Goal: Information Seeking & Learning: Learn about a topic

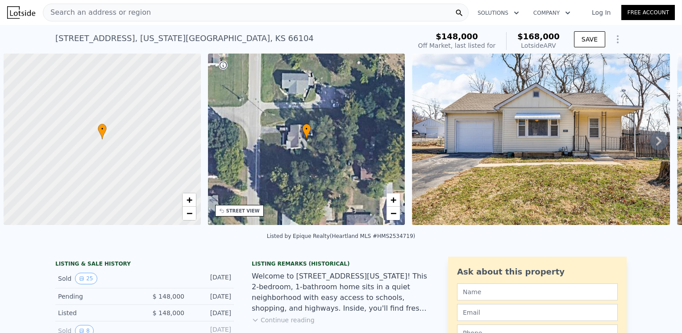
scroll to position [0, 4]
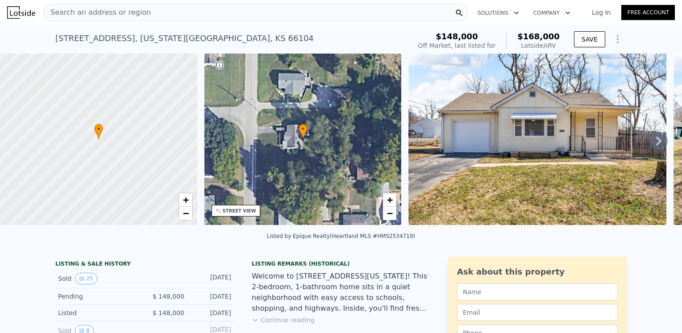
click at [431, 149] on img at bounding box center [537, 139] width 258 height 171
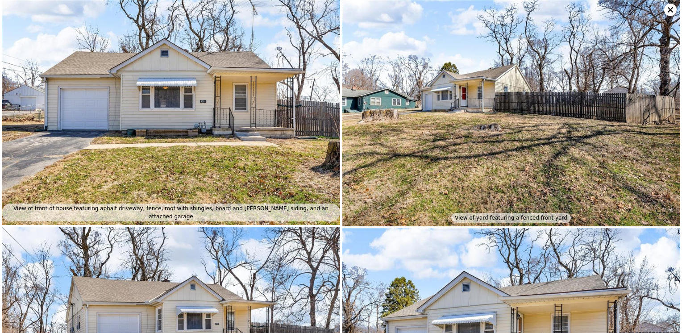
click at [168, 93] on img at bounding box center [171, 112] width 338 height 225
click at [450, 87] on img at bounding box center [511, 113] width 338 height 226
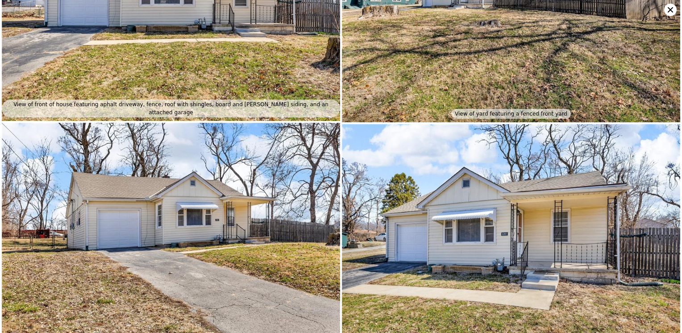
scroll to position [225, 0]
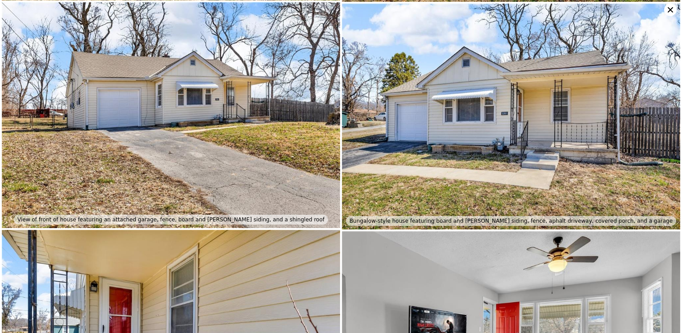
click at [146, 119] on img at bounding box center [171, 115] width 338 height 226
click at [520, 93] on img at bounding box center [511, 117] width 338 height 226
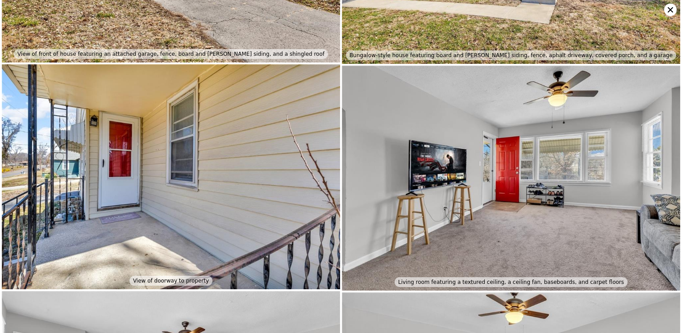
scroll to position [450, 0]
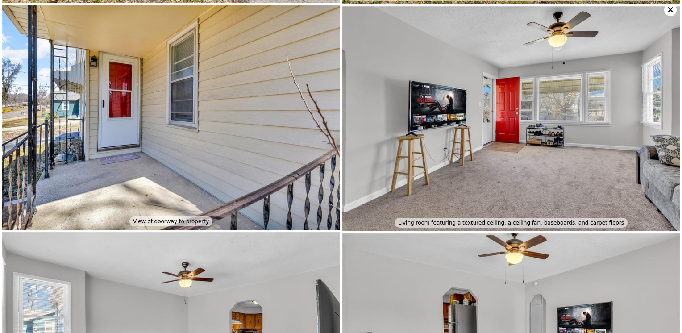
click at [141, 79] on img at bounding box center [171, 117] width 338 height 225
click at [433, 113] on img at bounding box center [511, 118] width 338 height 225
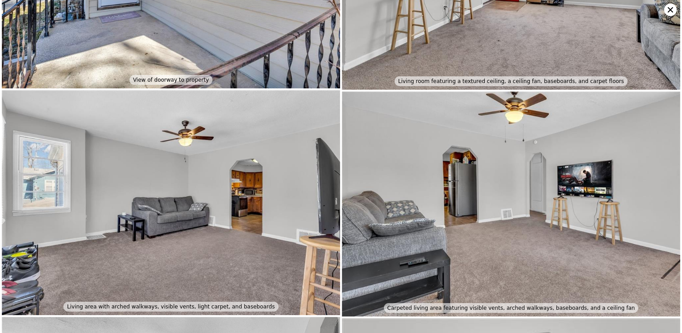
scroll to position [674, 0]
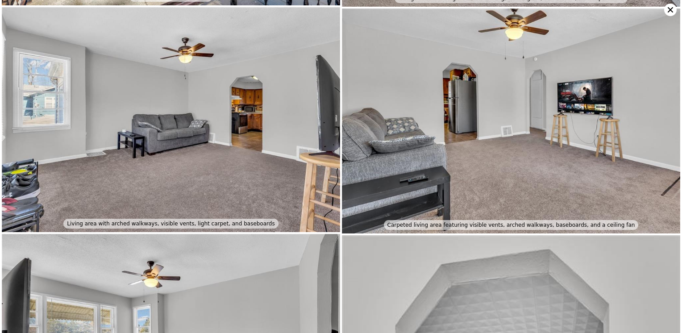
click at [510, 120] on img at bounding box center [511, 120] width 338 height 225
click at [507, 126] on img at bounding box center [511, 120] width 338 height 225
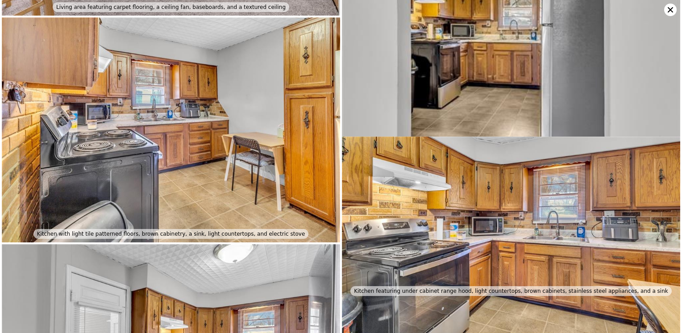
scroll to position [1123, 0]
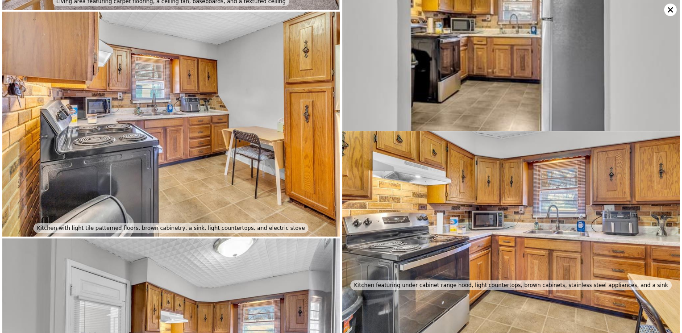
click at [195, 100] on img at bounding box center [171, 124] width 338 height 225
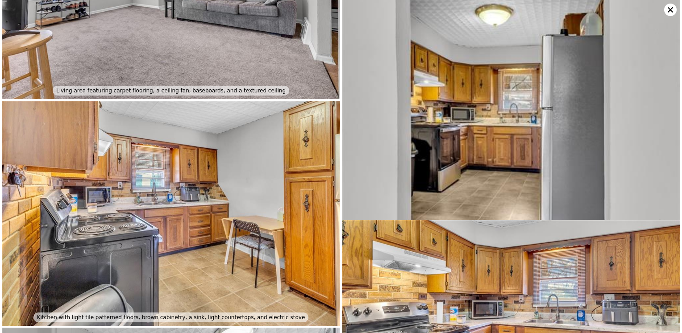
scroll to position [900, 0]
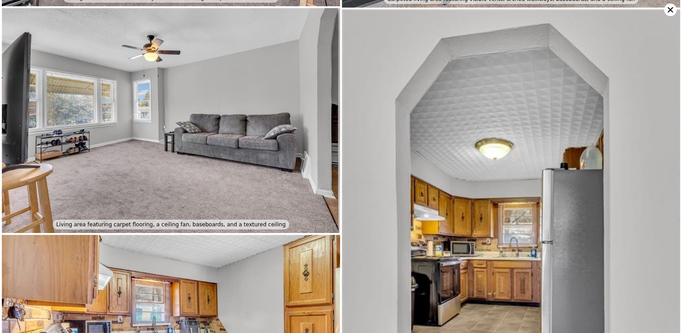
click at [459, 102] on img at bounding box center [511, 263] width 338 height 508
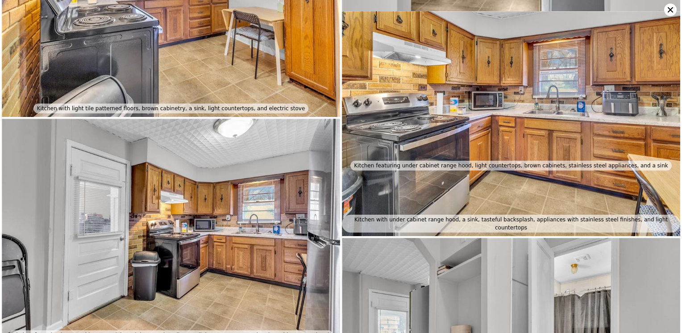
scroll to position [1245, 0]
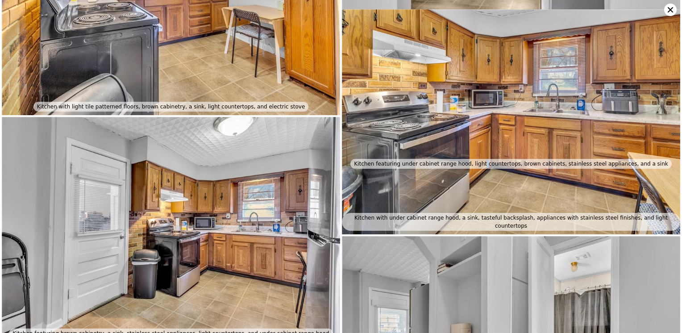
click at [487, 159] on div "Kitchen featuring under cabinet range hood, light countertops, brown cabinets, …" at bounding box center [510, 164] width 321 height 10
drag, startPoint x: 487, startPoint y: 146, endPoint x: 484, endPoint y: 119, distance: 27.0
click at [484, 119] on img at bounding box center [511, 121] width 338 height 225
click at [231, 167] on img at bounding box center [171, 229] width 338 height 225
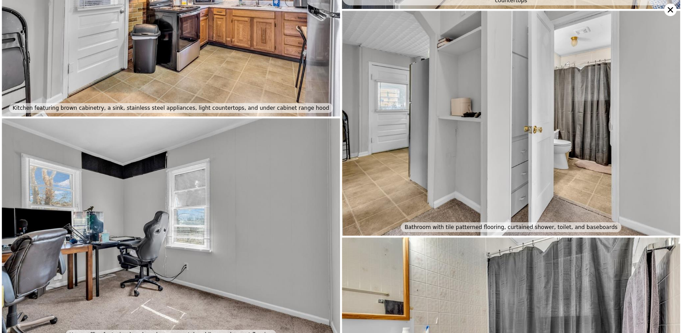
scroll to position [1469, 0]
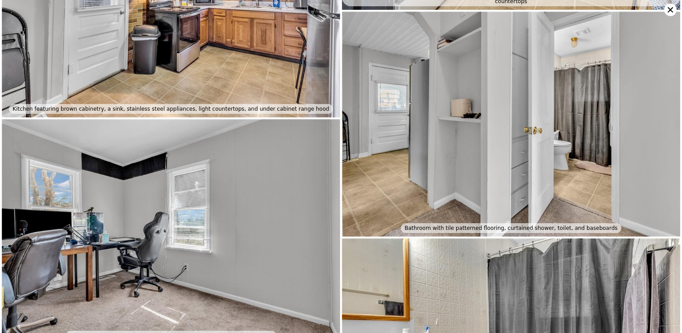
click at [504, 85] on img at bounding box center [511, 124] width 338 height 225
click at [148, 187] on img at bounding box center [171, 231] width 338 height 225
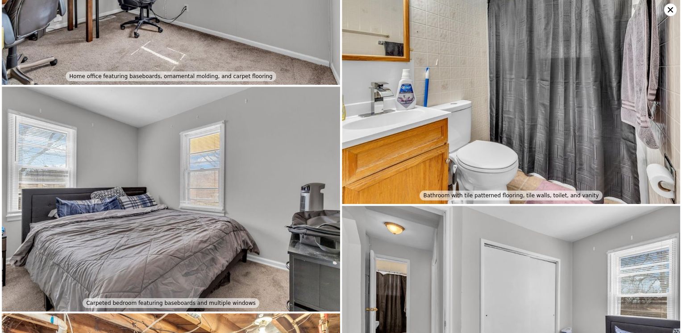
scroll to position [1694, 0]
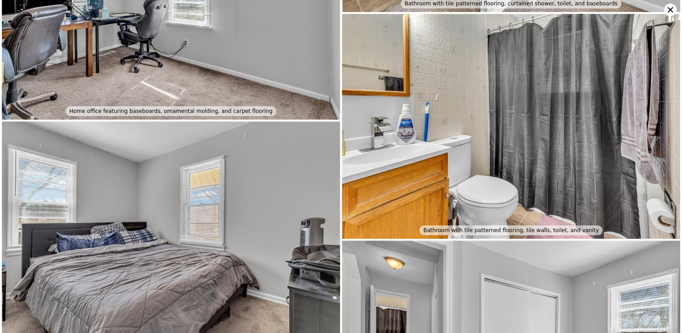
click at [487, 92] on img at bounding box center [511, 126] width 338 height 225
click at [138, 226] on img at bounding box center [171, 233] width 338 height 225
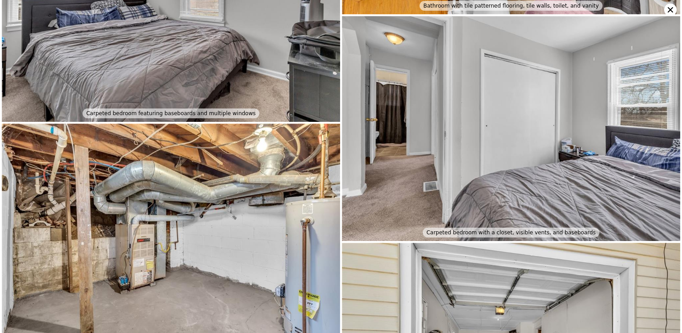
scroll to position [2021, 0]
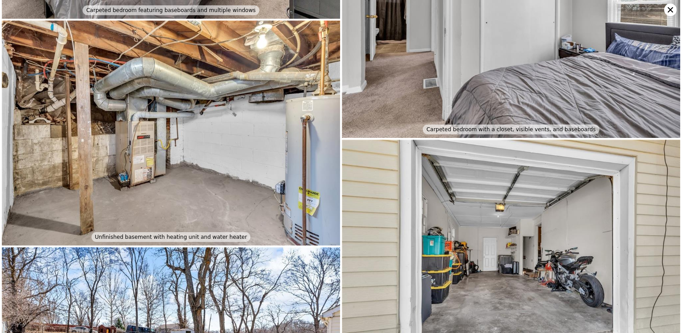
click at [484, 48] on img at bounding box center [511, 25] width 338 height 225
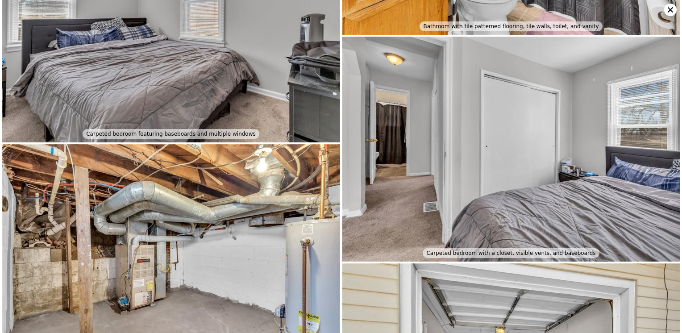
scroll to position [1918, 0]
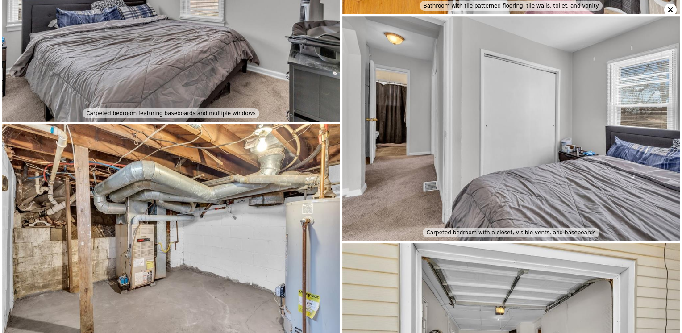
click at [464, 85] on img at bounding box center [511, 128] width 338 height 225
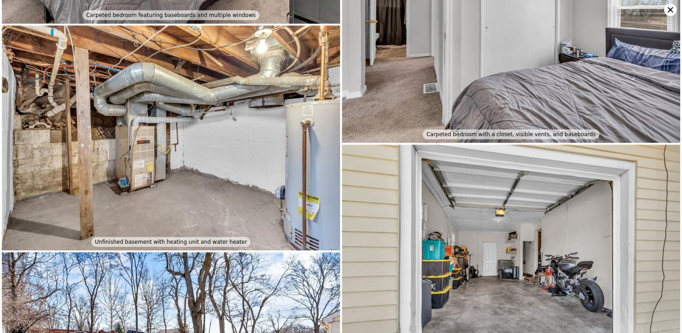
scroll to position [2021, 0]
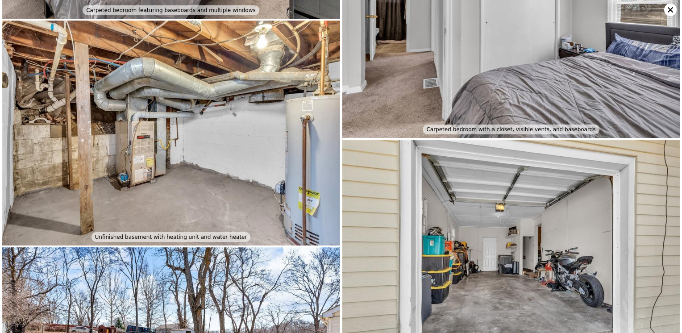
click at [172, 65] on img at bounding box center [171, 133] width 338 height 225
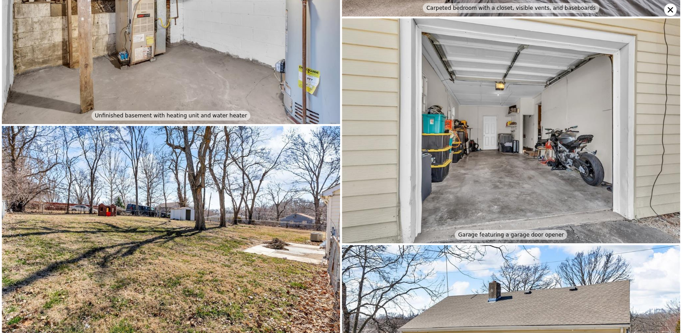
scroll to position [2143, 0]
click at [481, 114] on img at bounding box center [511, 130] width 338 height 225
click at [168, 206] on img at bounding box center [171, 239] width 338 height 226
click at [209, 195] on img at bounding box center [171, 239] width 338 height 226
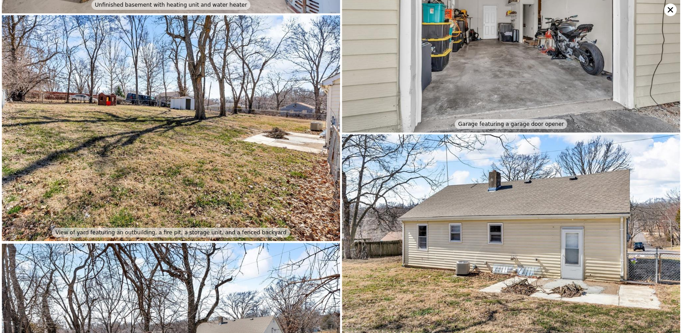
scroll to position [2246, 0]
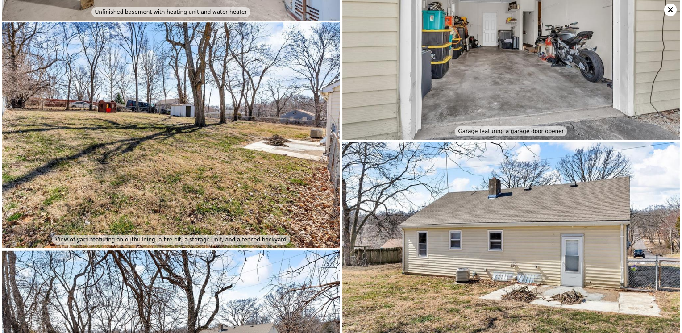
click at [170, 104] on img at bounding box center [171, 135] width 338 height 226
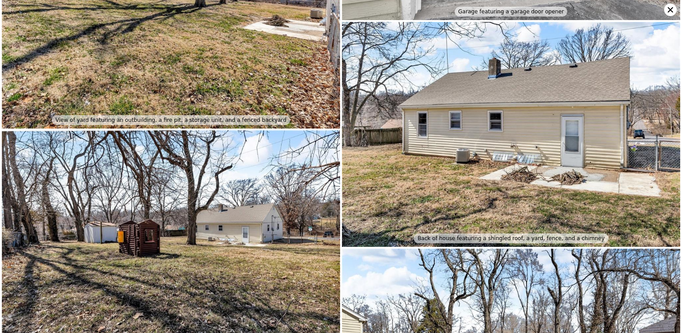
scroll to position [2368, 0]
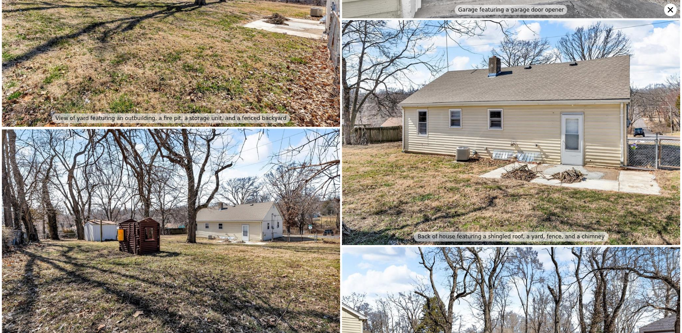
click at [495, 101] on img at bounding box center [511, 132] width 338 height 225
click at [107, 217] on img at bounding box center [171, 242] width 338 height 226
click at [225, 217] on img at bounding box center [171, 242] width 338 height 226
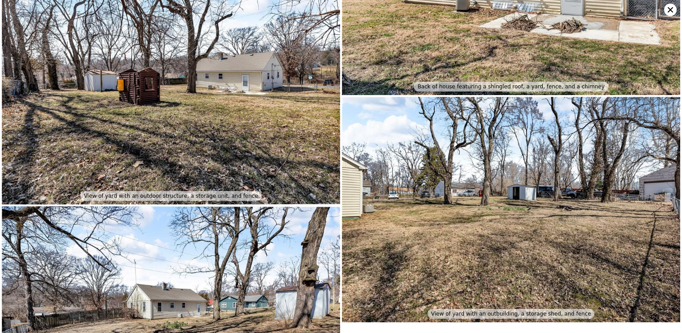
scroll to position [2587, 0]
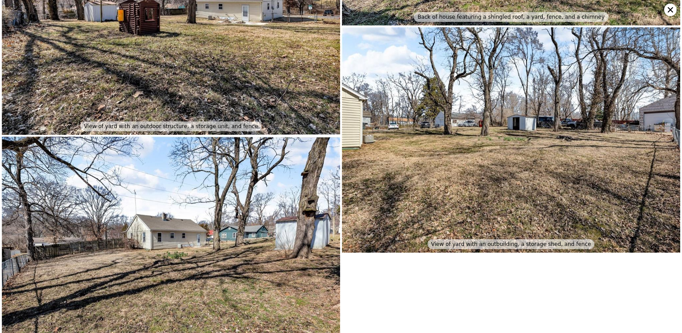
click at [189, 220] on img at bounding box center [171, 250] width 338 height 226
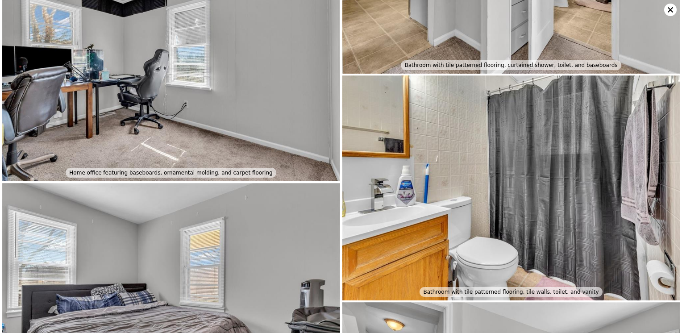
scroll to position [1572, 0]
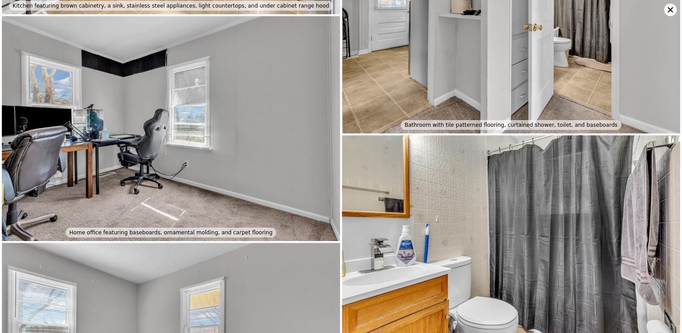
click at [668, 11] on icon at bounding box center [670, 10] width 12 height 12
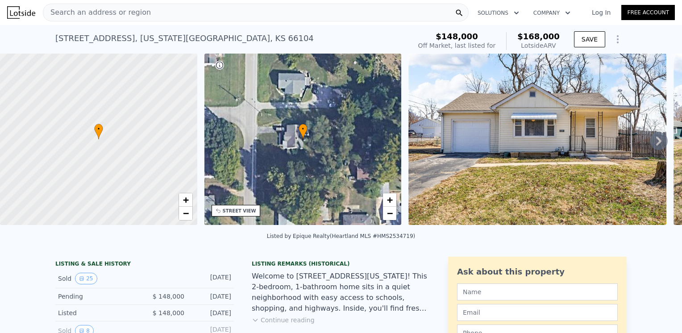
click at [129, 12] on span "Search an address or region" at bounding box center [97, 12] width 108 height 11
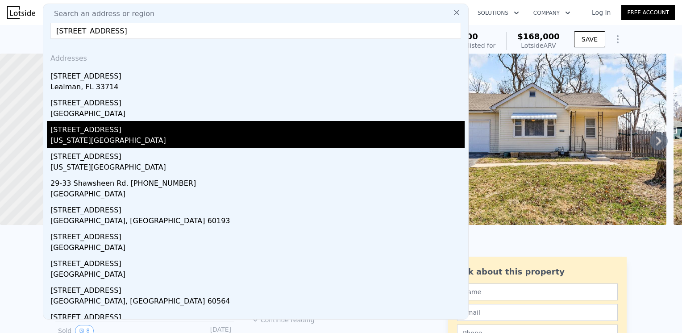
type input "[STREET_ADDRESS]"
click at [100, 137] on div "[US_STATE][GEOGRAPHIC_DATA]" at bounding box center [257, 141] width 414 height 12
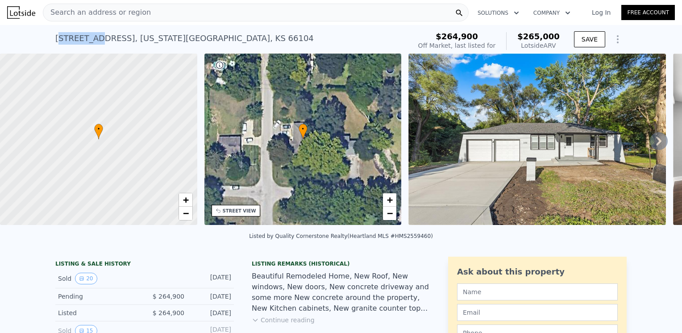
drag, startPoint x: 54, startPoint y: 38, endPoint x: 92, endPoint y: 38, distance: 37.5
click at [92, 38] on div "[STREET_ADDRESS][US_STATE]" at bounding box center [184, 38] width 258 height 12
drag, startPoint x: 92, startPoint y: 38, endPoint x: 189, endPoint y: 35, distance: 97.4
click at [189, 35] on div "[STREET_ADDRESS][US_STATE] No sales on record (~ARV $265k )" at bounding box center [231, 41] width 352 height 25
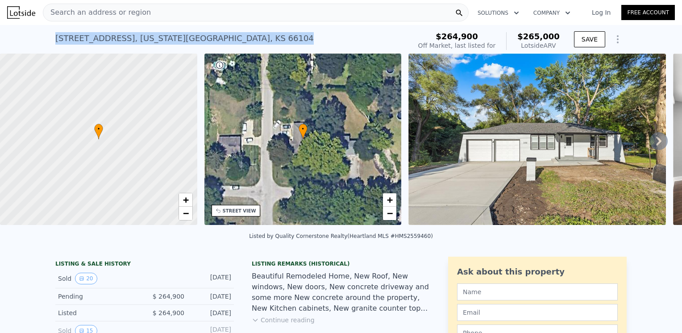
drag, startPoint x: 187, startPoint y: 37, endPoint x: 48, endPoint y: 33, distance: 138.9
click at [48, 33] on div "[STREET_ADDRESS][US_STATE] No sales on record (~ARV $265k ) $264,900 Off Market…" at bounding box center [341, 39] width 682 height 29
copy div "[STREET_ADDRESS][US_STATE]"
click at [256, 139] on div "• + −" at bounding box center [302, 139] width 197 height 171
click at [257, 141] on div "• + −" at bounding box center [302, 139] width 197 height 171
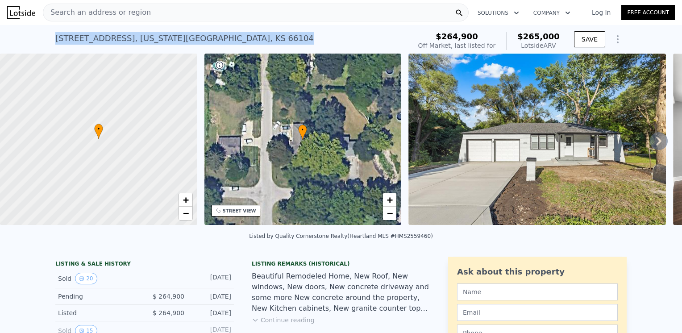
click at [257, 141] on div "• + −" at bounding box center [302, 139] width 197 height 171
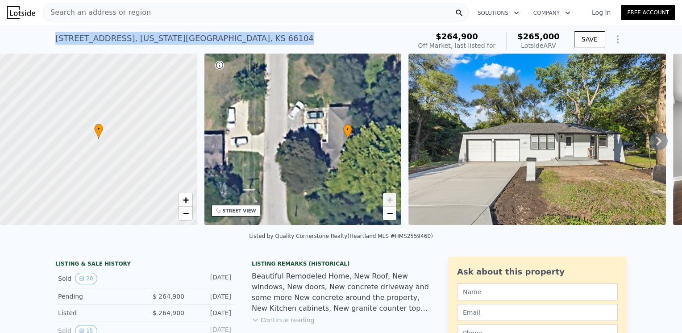
click at [504, 140] on img at bounding box center [537, 139] width 258 height 171
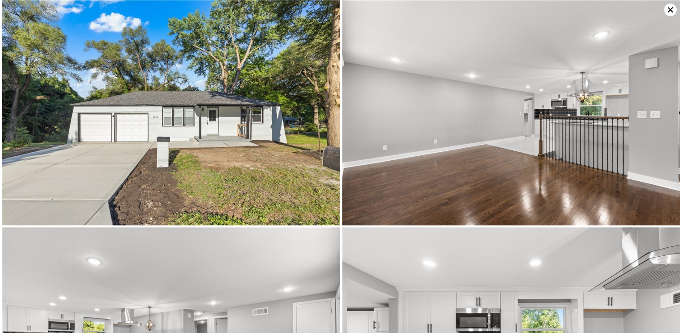
click at [503, 141] on img at bounding box center [511, 112] width 338 height 225
drag, startPoint x: 160, startPoint y: 104, endPoint x: 145, endPoint y: 83, distance: 25.3
click at [145, 83] on img at bounding box center [171, 112] width 338 height 225
click at [171, 112] on img at bounding box center [171, 112] width 338 height 225
drag, startPoint x: 167, startPoint y: 112, endPoint x: 143, endPoint y: 92, distance: 31.2
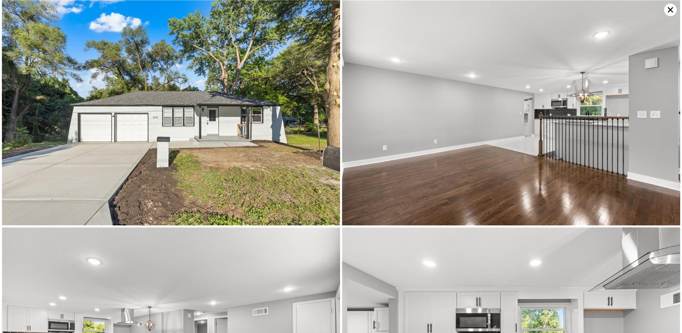
click at [143, 92] on img at bounding box center [171, 112] width 338 height 225
copy div "[STREET_ADDRESS][US_STATE]"
click at [479, 100] on img at bounding box center [511, 112] width 338 height 225
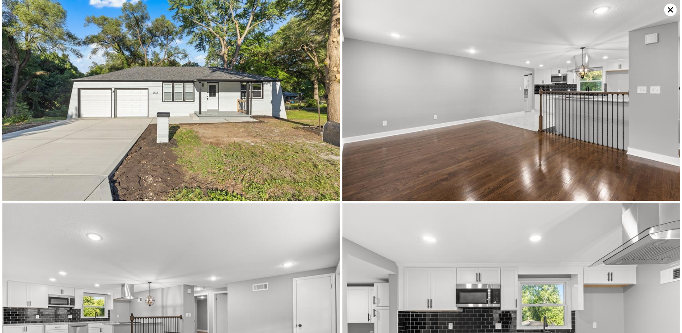
scroll to position [225, 0]
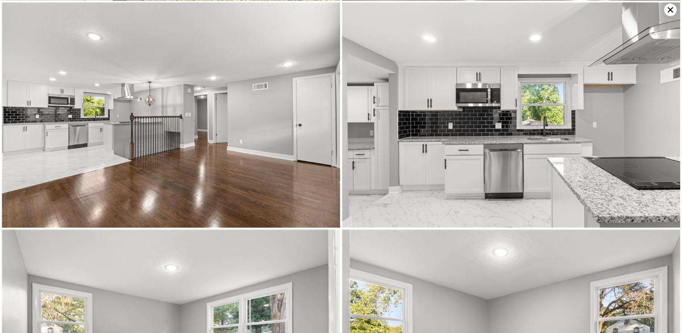
click at [162, 137] on img at bounding box center [171, 114] width 338 height 225
click at [155, 140] on img at bounding box center [171, 114] width 338 height 225
click at [475, 146] on img at bounding box center [511, 114] width 338 height 225
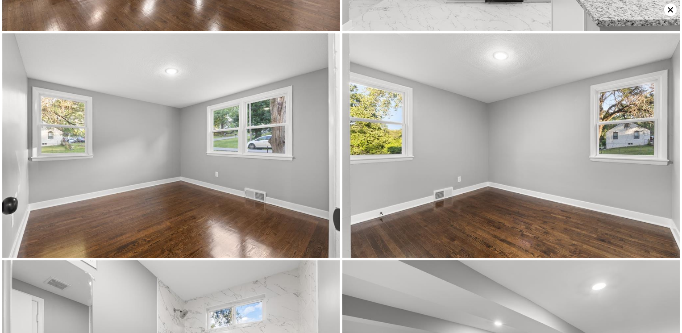
scroll to position [450, 0]
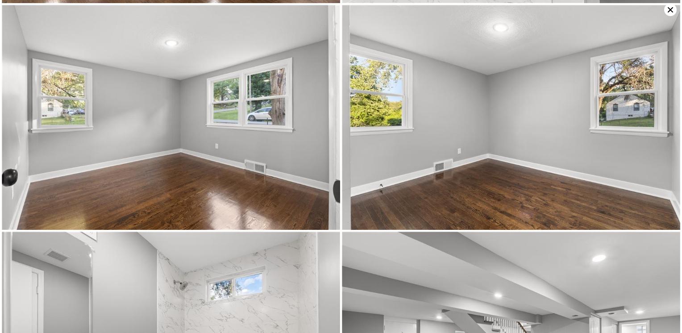
click at [143, 167] on img at bounding box center [171, 117] width 338 height 225
click at [544, 137] on img at bounding box center [511, 117] width 338 height 225
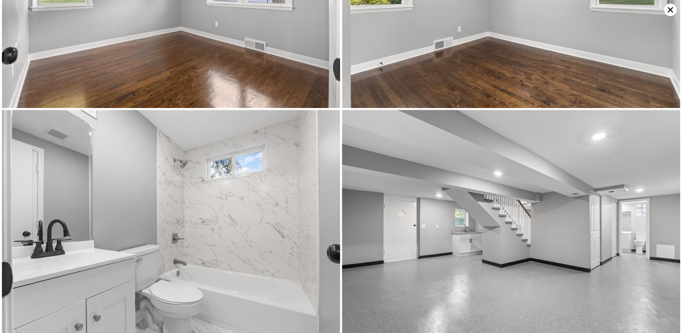
scroll to position [675, 0]
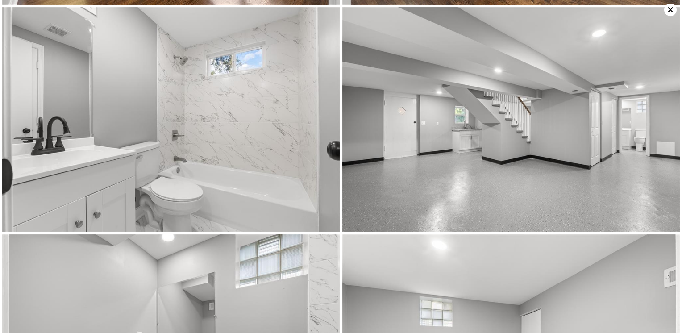
click at [175, 137] on img at bounding box center [171, 119] width 338 height 225
click at [529, 143] on img at bounding box center [511, 119] width 338 height 225
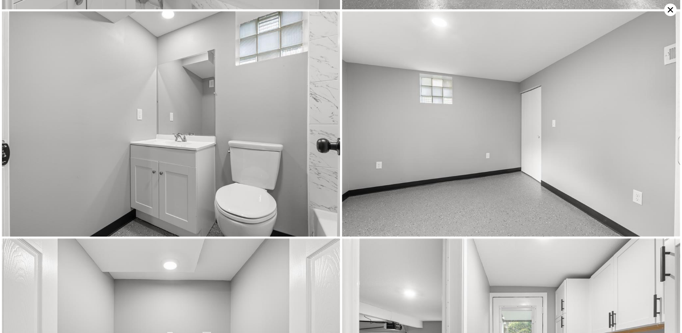
scroll to position [900, 0]
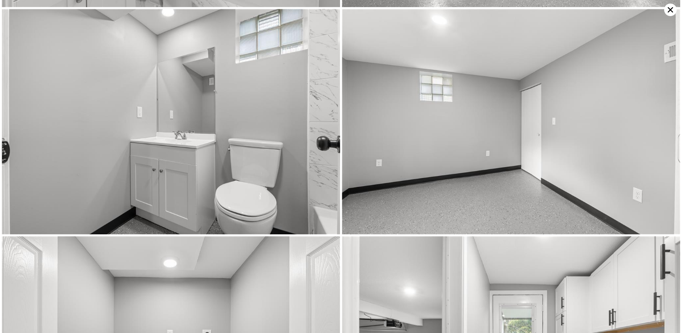
click at [171, 122] on img at bounding box center [171, 121] width 338 height 225
click at [470, 131] on img at bounding box center [511, 121] width 338 height 225
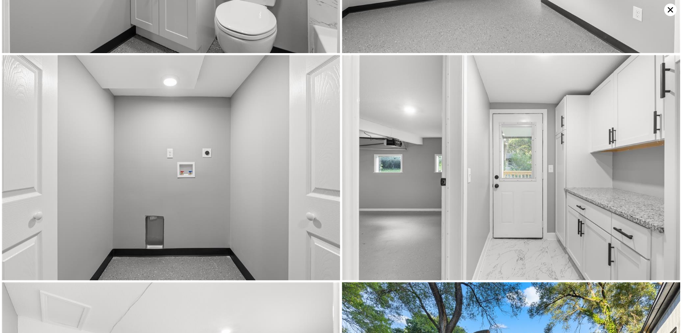
scroll to position [1124, 0]
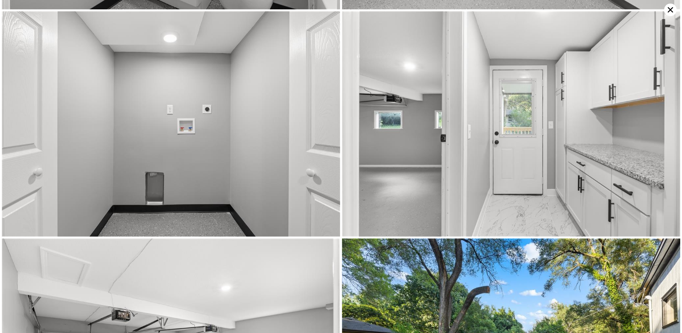
click at [179, 171] on img at bounding box center [171, 123] width 338 height 225
click at [539, 107] on img at bounding box center [511, 123] width 338 height 225
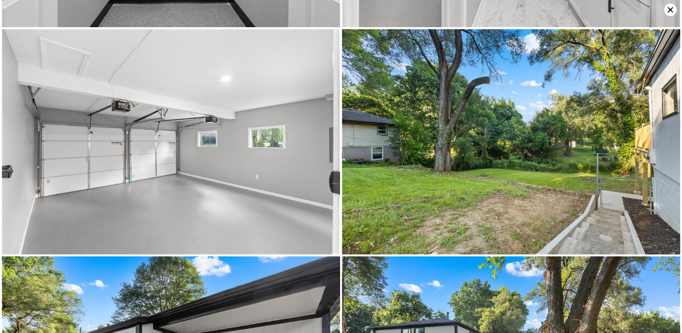
scroll to position [1349, 0]
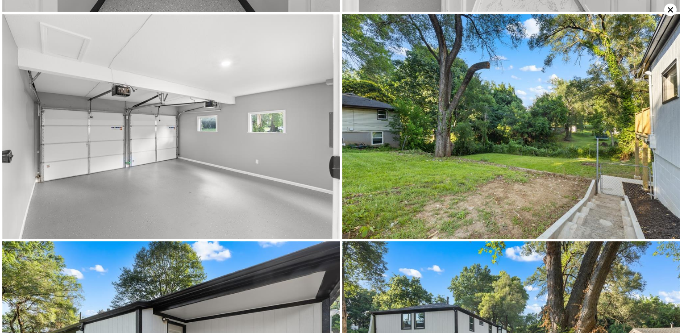
click at [185, 137] on img at bounding box center [171, 126] width 338 height 225
click at [521, 128] on img at bounding box center [511, 126] width 338 height 225
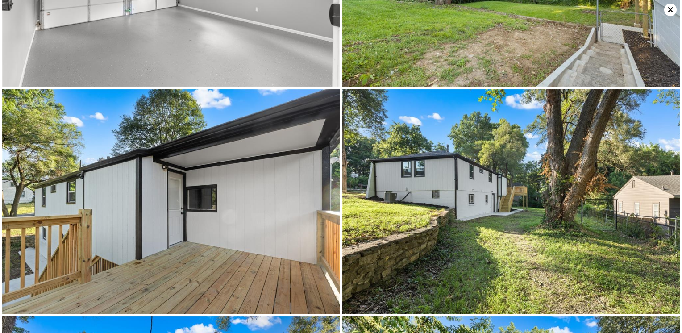
scroll to position [1574, 0]
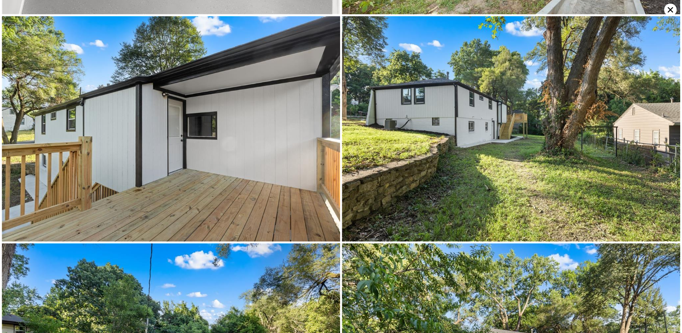
click at [134, 129] on img at bounding box center [171, 128] width 338 height 225
click at [496, 126] on img at bounding box center [511, 128] width 338 height 225
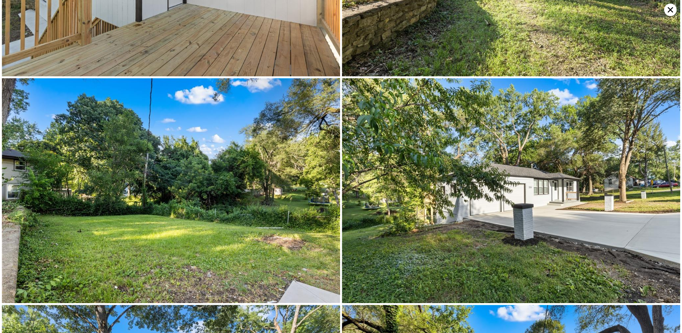
scroll to position [1799, 0]
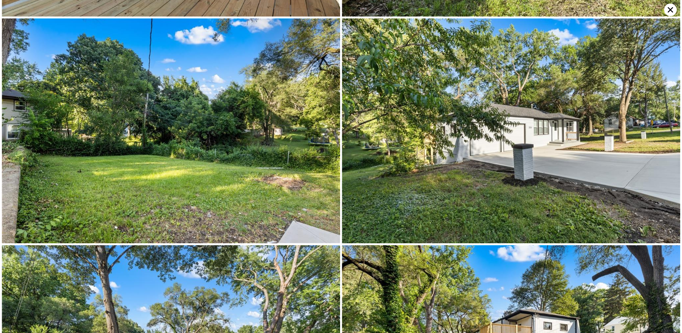
click at [194, 139] on img at bounding box center [171, 130] width 338 height 225
click at [529, 92] on img at bounding box center [511, 130] width 338 height 225
click at [551, 104] on img at bounding box center [511, 130] width 338 height 225
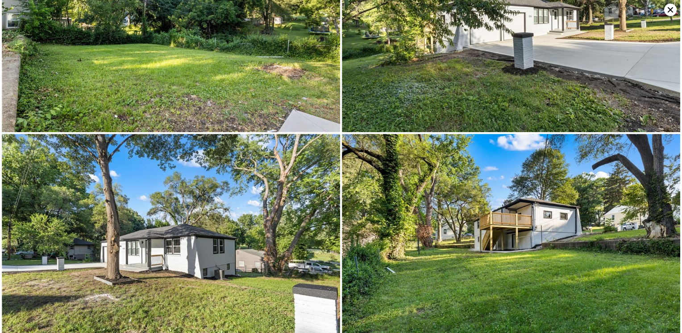
scroll to position [1914, 0]
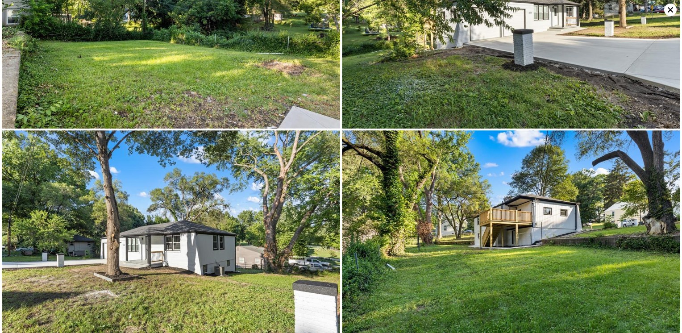
click at [223, 246] on img at bounding box center [171, 242] width 338 height 225
drag, startPoint x: 223, startPoint y: 246, endPoint x: 187, endPoint y: 182, distance: 73.5
click at [187, 182] on img at bounding box center [171, 242] width 338 height 225
click at [670, 7] on icon at bounding box center [670, 10] width 12 height 12
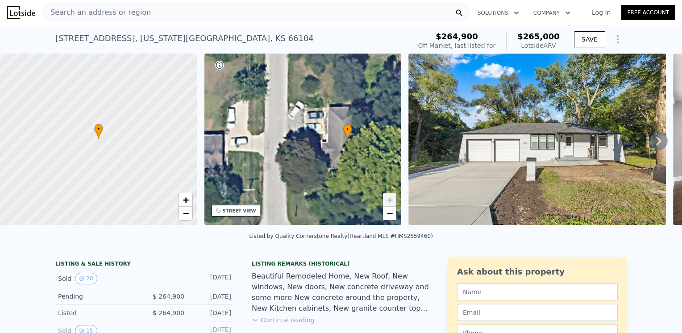
click at [150, 7] on div "Search an address or region" at bounding box center [256, 13] width 426 height 18
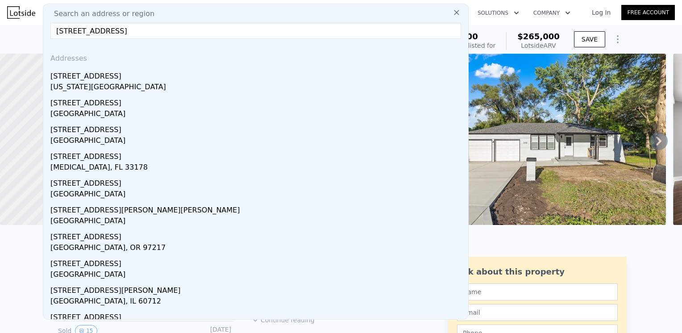
type input "[STREET_ADDRESS]"
click at [92, 83] on div "[US_STATE][GEOGRAPHIC_DATA]" at bounding box center [257, 88] width 414 height 12
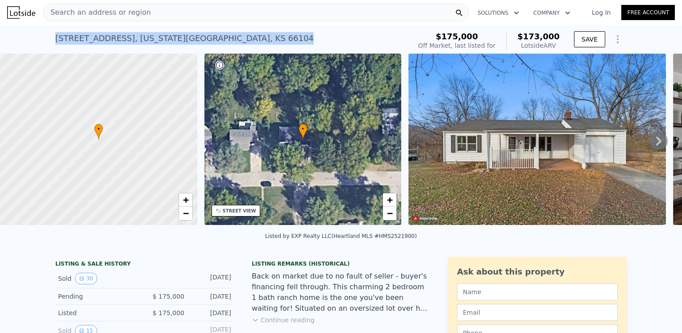
drag, startPoint x: 53, startPoint y: 37, endPoint x: 206, endPoint y: 46, distance: 152.9
click at [206, 46] on div "[STREET_ADDRESS][US_STATE] No sales on record (~ARV $173k )" at bounding box center [231, 41] width 352 height 25
drag, startPoint x: 206, startPoint y: 46, endPoint x: 191, endPoint y: 37, distance: 17.2
copy div "[STREET_ADDRESS][US_STATE]"
click at [265, 111] on div "• + −" at bounding box center [302, 139] width 197 height 171
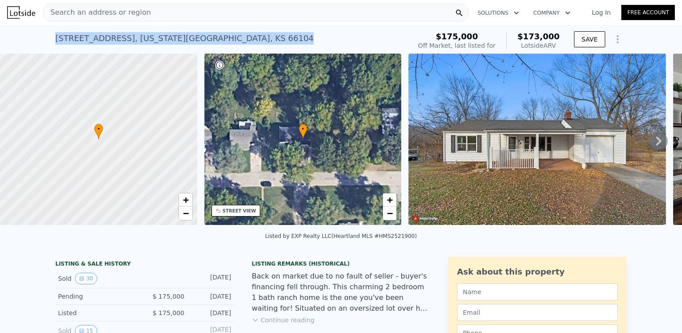
click at [265, 111] on div "• + −" at bounding box center [302, 139] width 197 height 171
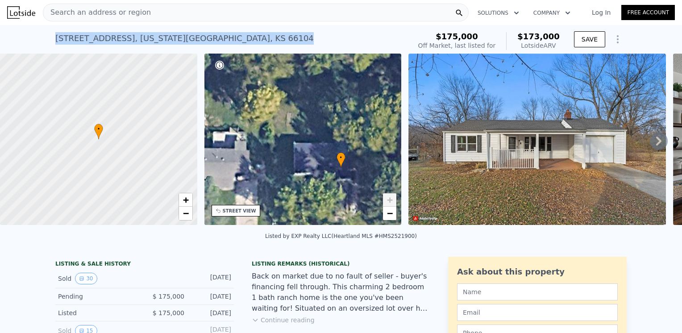
click at [521, 142] on img at bounding box center [537, 139] width 258 height 171
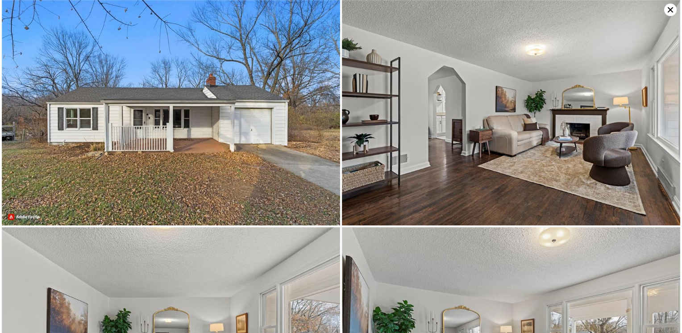
click at [521, 142] on img at bounding box center [511, 112] width 338 height 225
click at [669, 9] on icon at bounding box center [670, 10] width 12 height 12
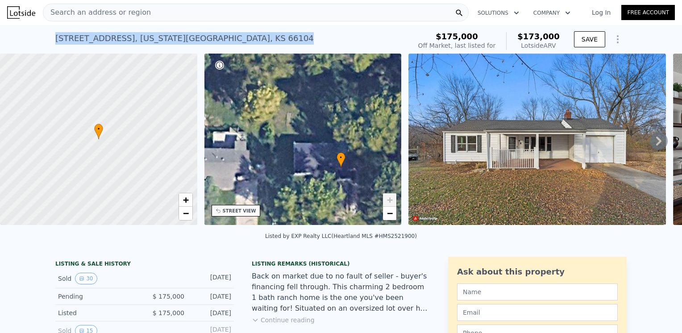
drag, startPoint x: 201, startPoint y: 37, endPoint x: 47, endPoint y: 42, distance: 154.5
click at [47, 42] on div "[STREET_ADDRESS][US_STATE] No sales on record (~ARV $173k ) $175,000 Off Market…" at bounding box center [341, 39] width 682 height 29
copy div "[STREET_ADDRESS][US_STATE]"
click at [516, 117] on img at bounding box center [537, 139] width 258 height 171
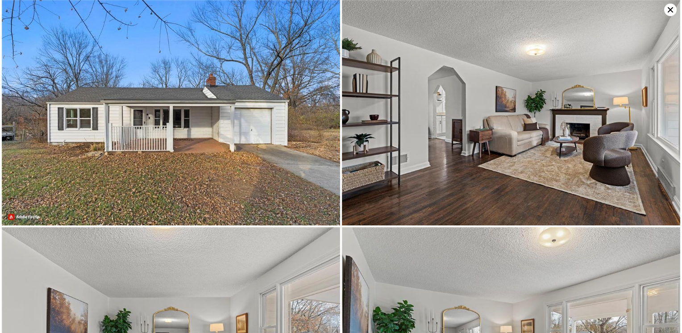
click at [516, 117] on img at bounding box center [511, 112] width 338 height 225
click at [139, 85] on img at bounding box center [171, 112] width 338 height 225
click at [470, 92] on img at bounding box center [511, 112] width 338 height 225
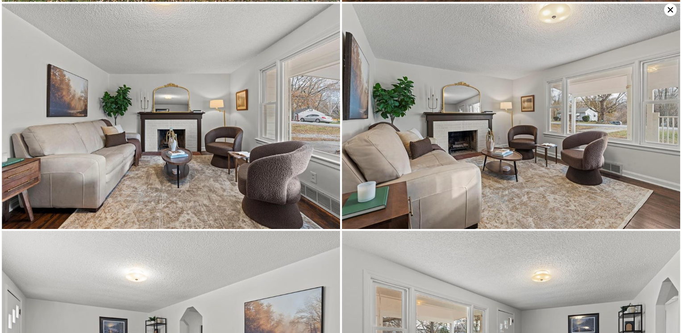
scroll to position [225, 0]
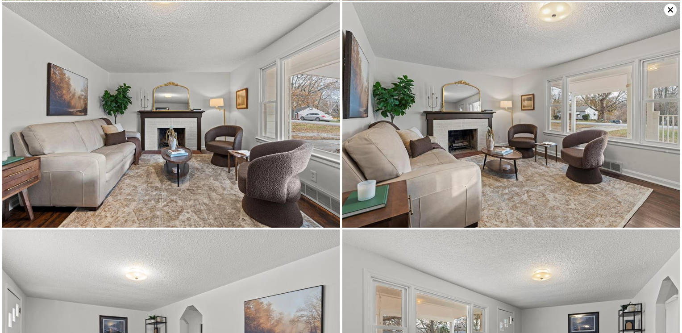
click at [203, 107] on img at bounding box center [171, 114] width 338 height 225
click at [508, 115] on img at bounding box center [511, 114] width 338 height 225
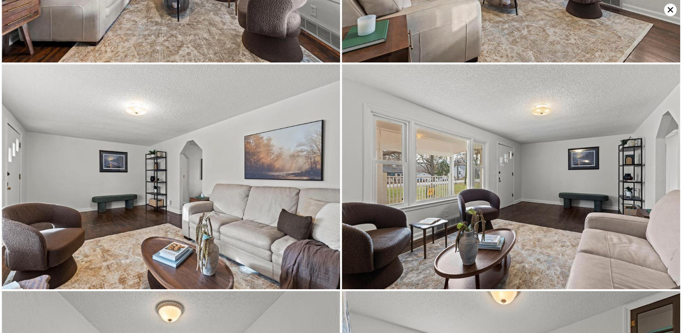
scroll to position [450, 0]
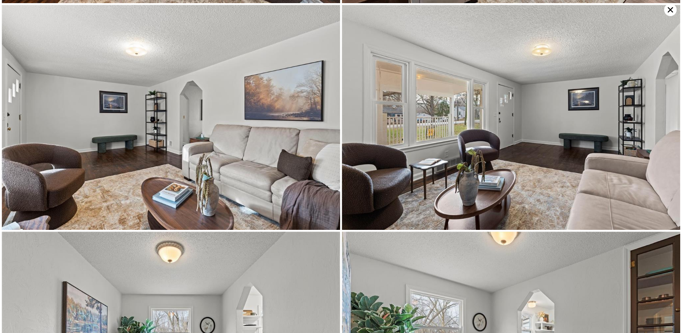
click at [141, 119] on img at bounding box center [171, 117] width 338 height 225
click at [450, 164] on img at bounding box center [511, 117] width 338 height 225
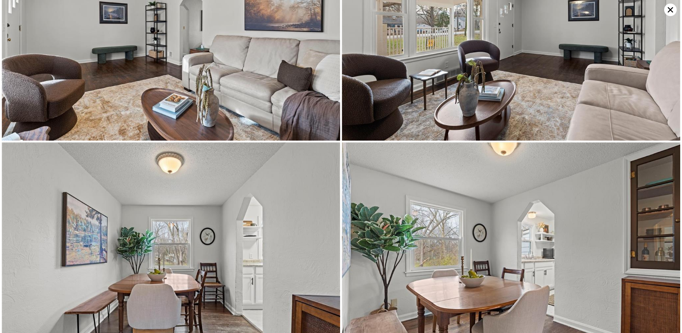
scroll to position [675, 0]
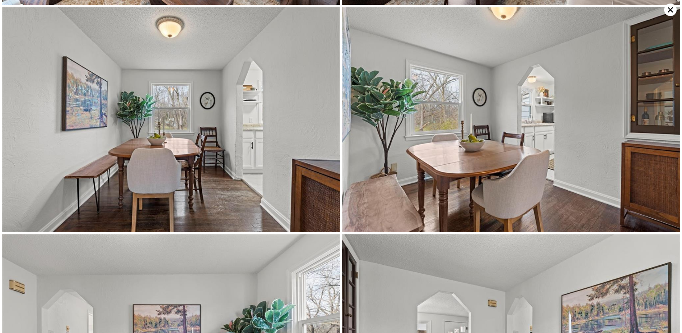
click at [139, 93] on img at bounding box center [171, 119] width 338 height 225
click at [481, 118] on img at bounding box center [511, 119] width 338 height 225
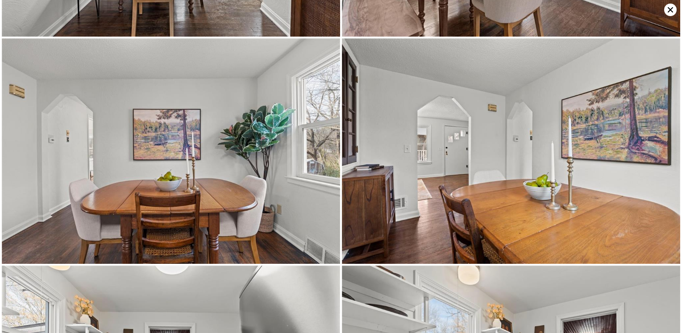
scroll to position [900, 0]
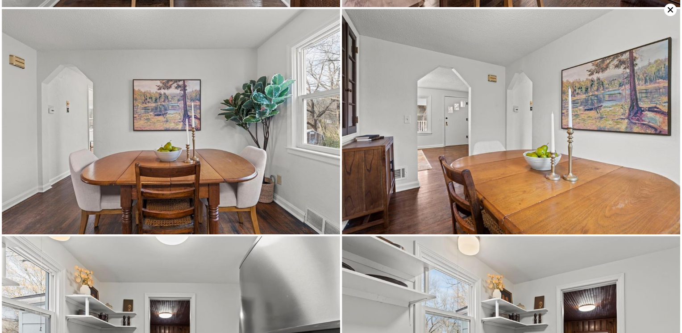
click at [512, 97] on img at bounding box center [511, 121] width 338 height 225
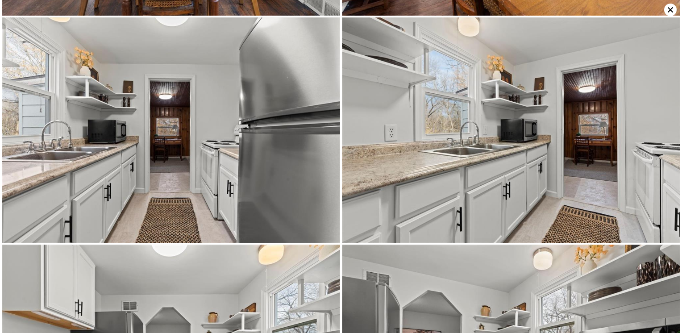
scroll to position [1124, 0]
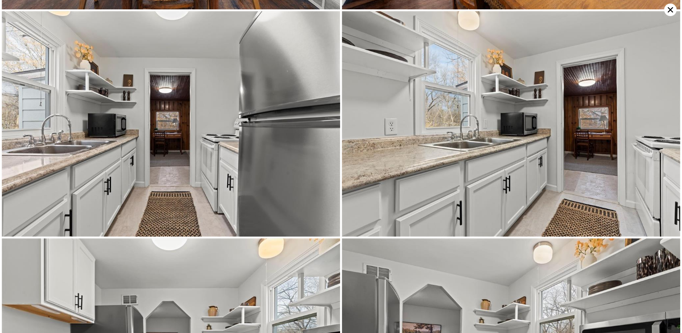
click at [137, 89] on img at bounding box center [171, 123] width 338 height 225
click at [483, 108] on img at bounding box center [511, 123] width 338 height 225
click at [448, 87] on img at bounding box center [511, 123] width 338 height 225
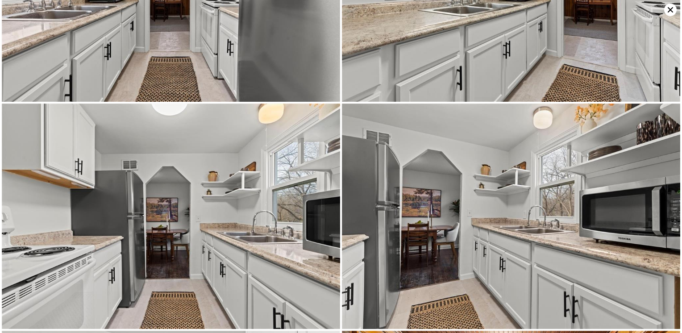
scroll to position [1349, 0]
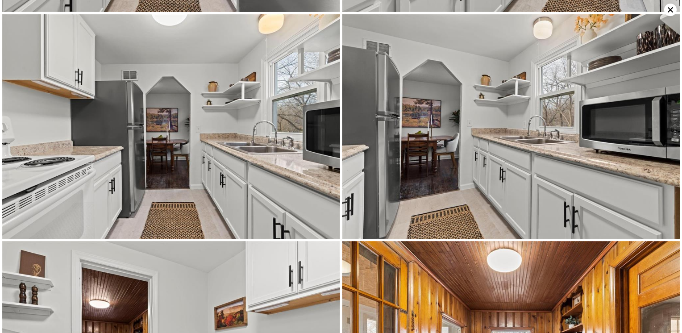
click at [215, 124] on img at bounding box center [171, 126] width 338 height 225
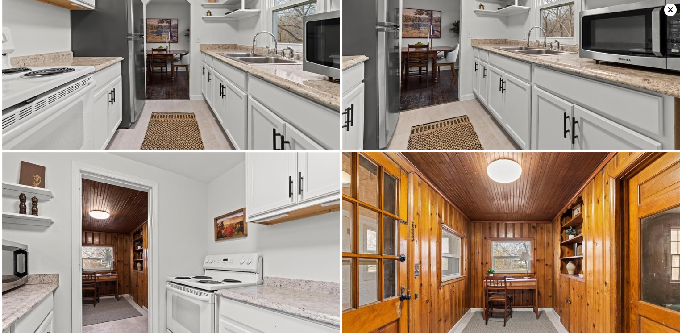
scroll to position [1574, 0]
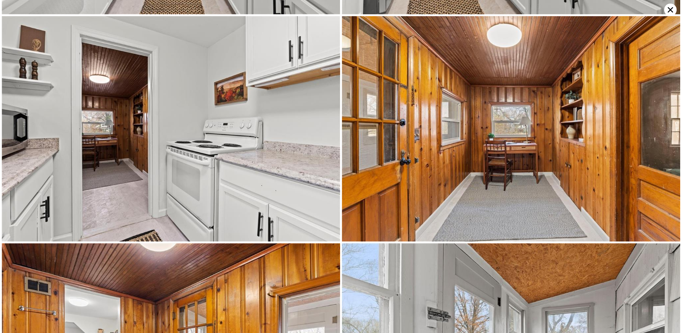
click at [488, 99] on img at bounding box center [511, 128] width 338 height 225
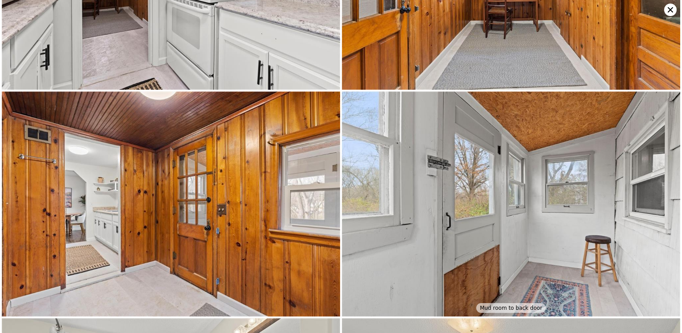
scroll to position [1799, 0]
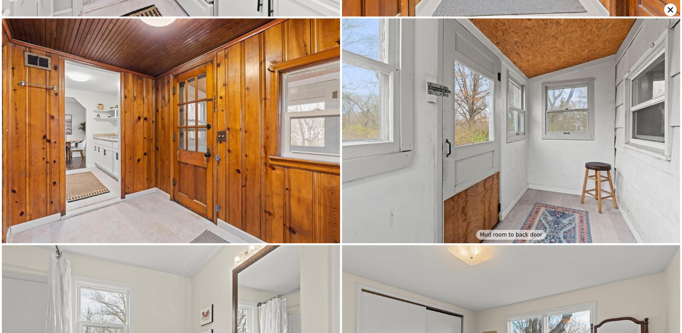
click at [204, 128] on img at bounding box center [171, 130] width 338 height 225
click at [473, 125] on img at bounding box center [511, 130] width 338 height 225
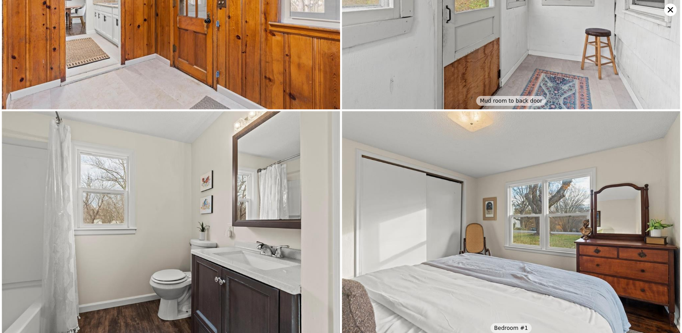
scroll to position [2024, 0]
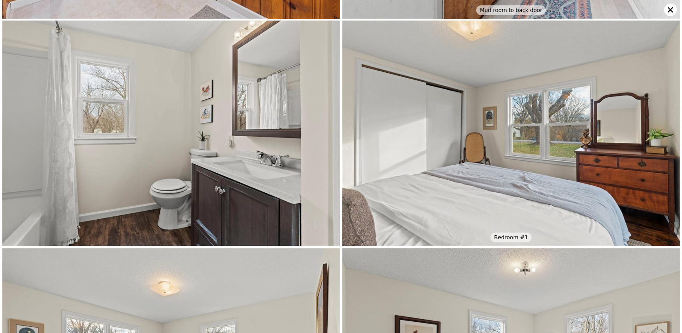
click at [146, 110] on img at bounding box center [171, 133] width 338 height 225
click at [534, 90] on img at bounding box center [511, 133] width 338 height 225
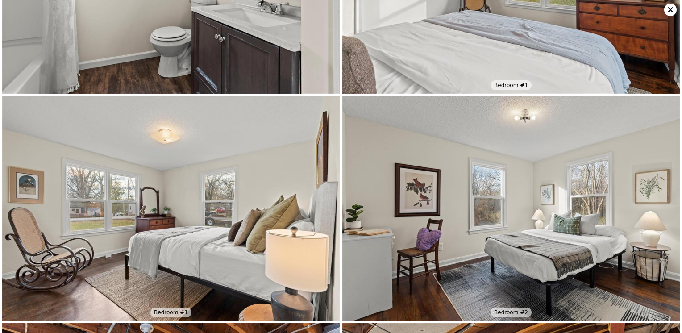
scroll to position [2249, 0]
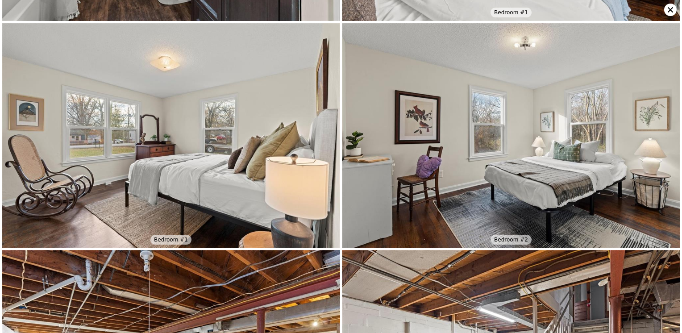
click at [561, 133] on img at bounding box center [511, 135] width 338 height 225
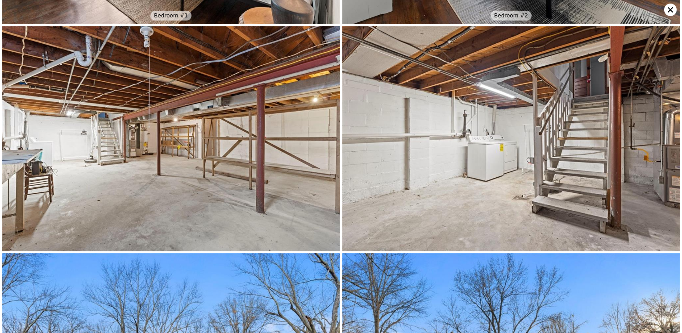
scroll to position [2474, 0]
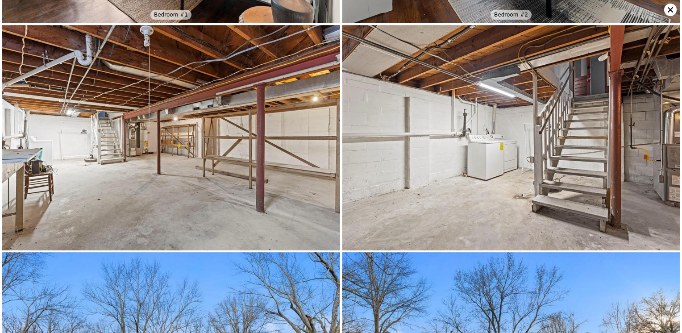
click at [145, 103] on img at bounding box center [171, 137] width 338 height 225
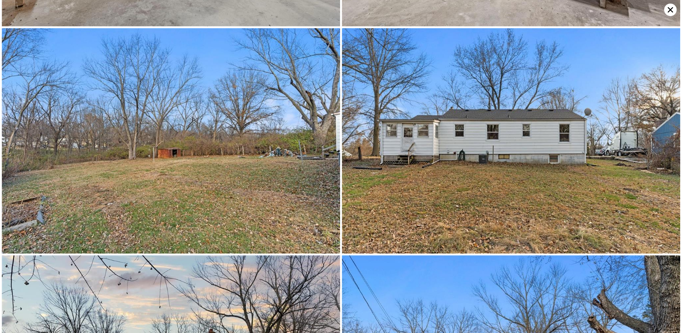
scroll to position [2699, 0]
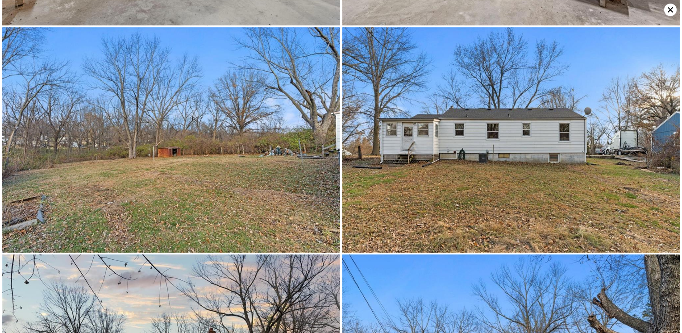
click at [176, 103] on img at bounding box center [171, 139] width 338 height 225
click at [546, 112] on img at bounding box center [511, 139] width 338 height 225
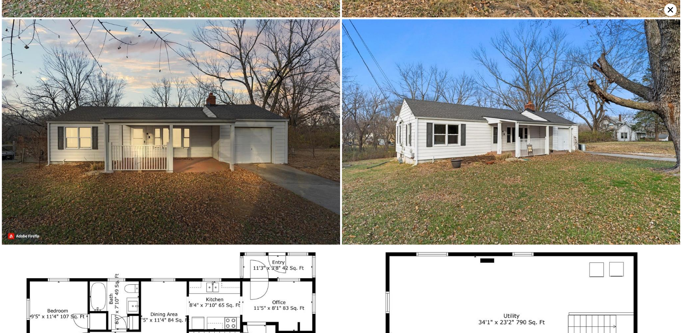
scroll to position [2923, 0]
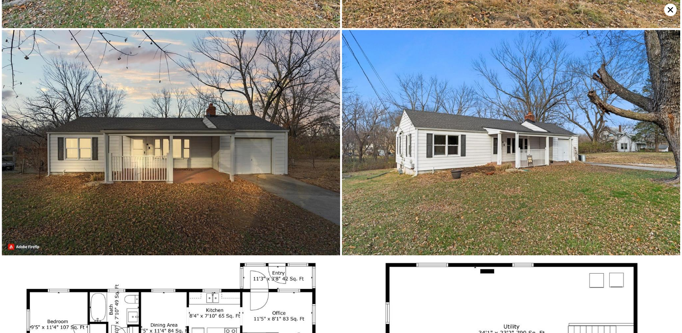
click at [479, 133] on img at bounding box center [511, 142] width 338 height 225
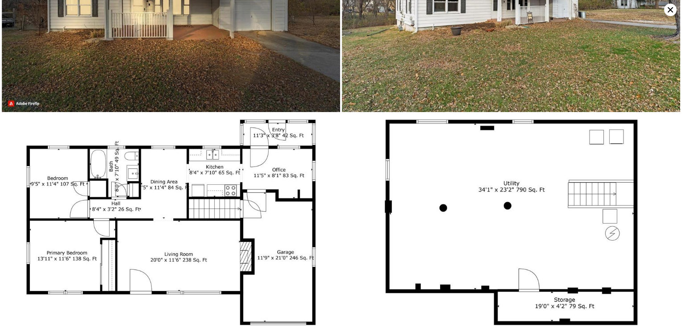
click at [671, 8] on icon at bounding box center [670, 10] width 12 height 12
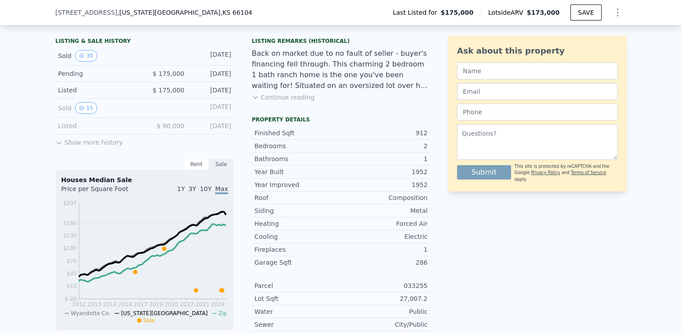
scroll to position [398, 0]
